Goal: Task Accomplishment & Management: Manage account settings

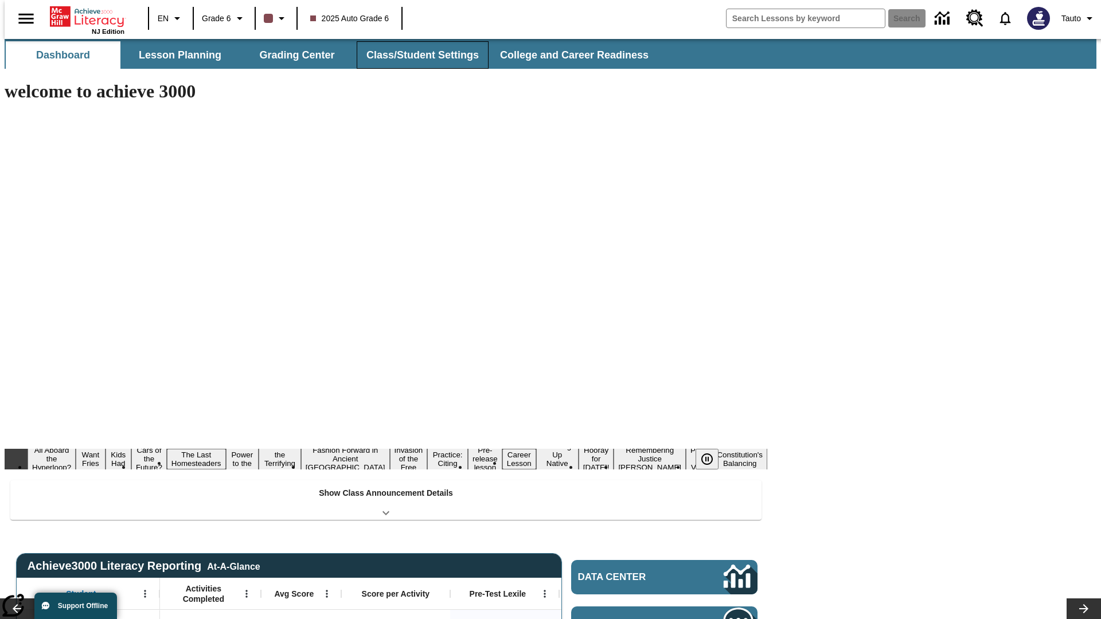
click at [416, 55] on button "Class/Student Settings" at bounding box center [423, 55] width 132 height 28
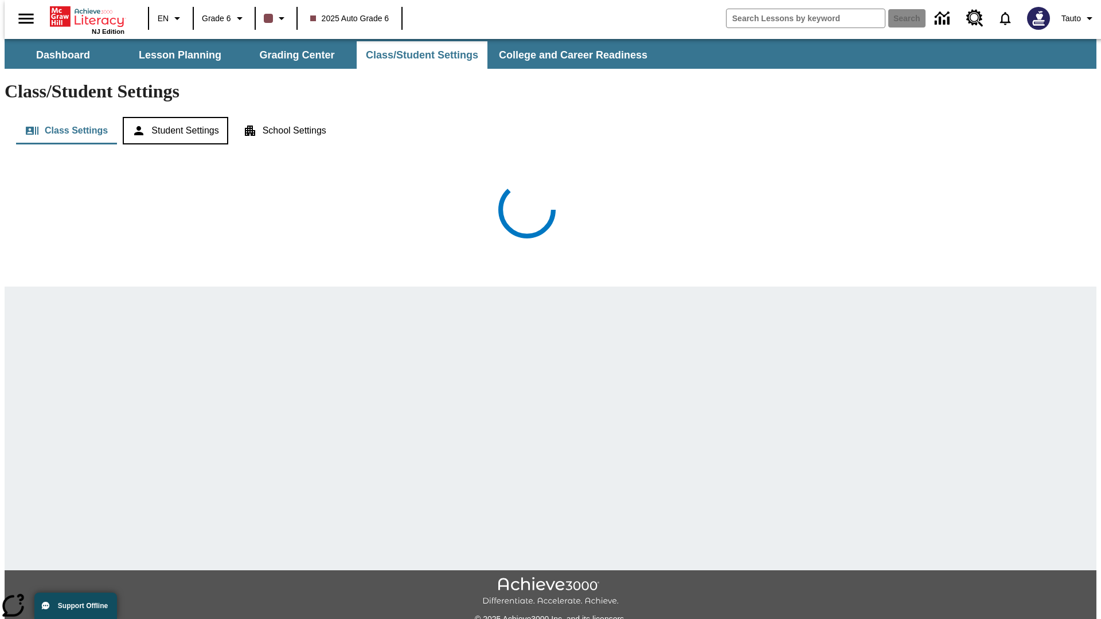
click at [173, 117] on button "Student Settings" at bounding box center [175, 131] width 105 height 28
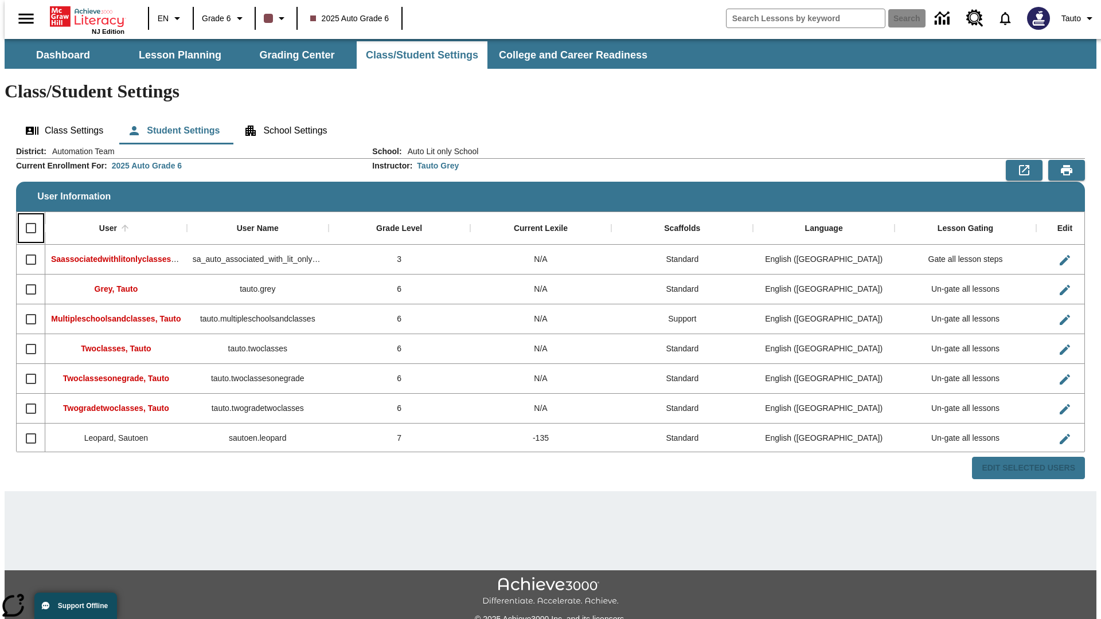
click at [26, 216] on input "Select all rows" at bounding box center [31, 228] width 24 height 24
checkbox input "true"
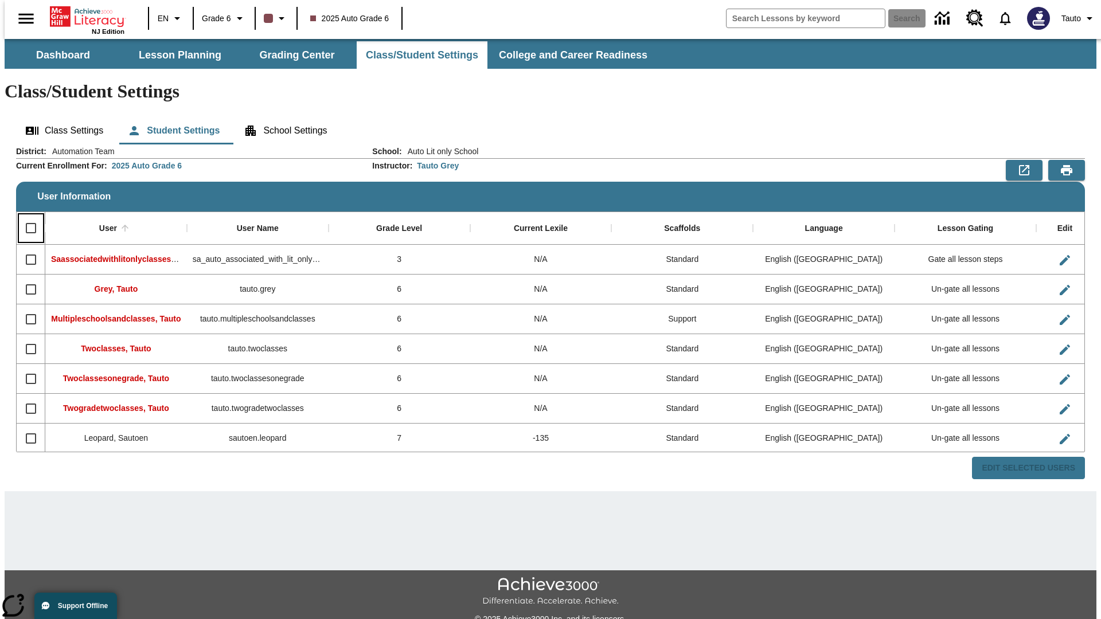
checkbox input "true"
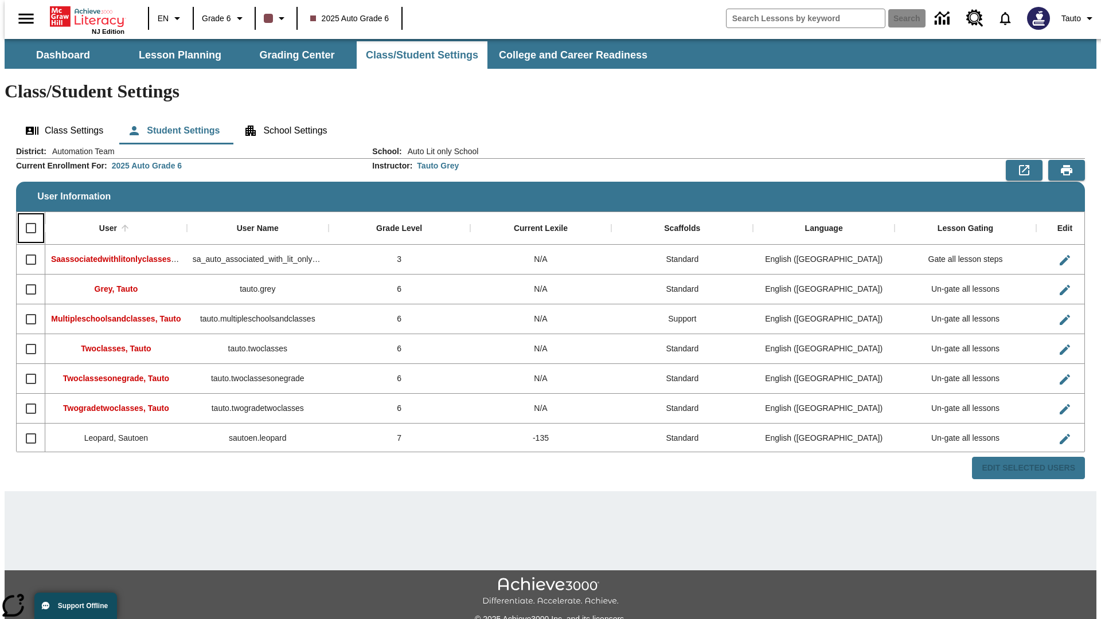
checkbox input "true"
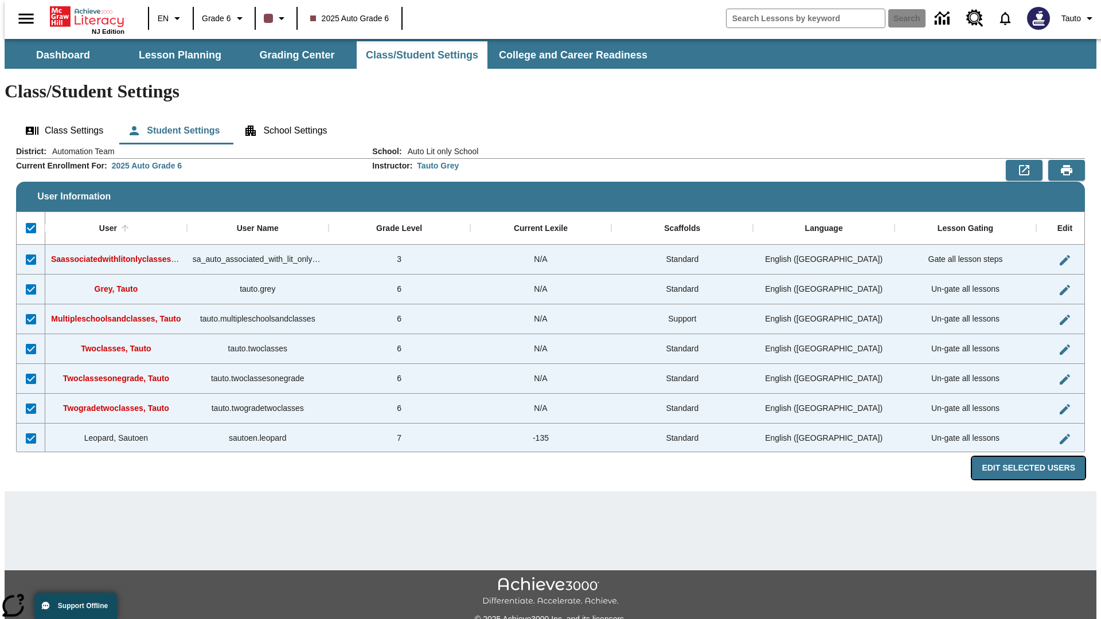
click at [1038, 457] on button "Edit Selected Users" at bounding box center [1028, 468] width 113 height 22
